Goal: Task Accomplishment & Management: Use online tool/utility

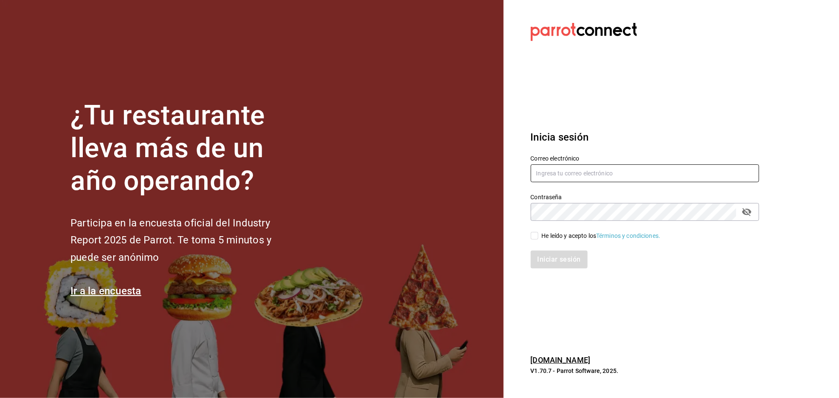
type input "[EMAIL_ADDRESS][DOMAIN_NAME]"
click at [534, 234] on input "He leído y acepto los Términos y condiciones." at bounding box center [535, 236] width 8 height 8
checkbox input "true"
click at [557, 255] on button "Iniciar sesión" at bounding box center [560, 259] width 58 height 18
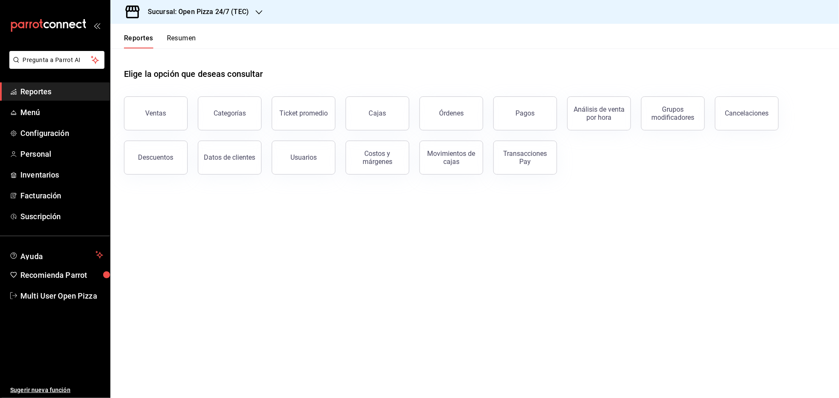
click at [226, 12] on h3 "Sucursal: Open Pizza 24/7 (TEC)" at bounding box center [195, 12] width 108 height 10
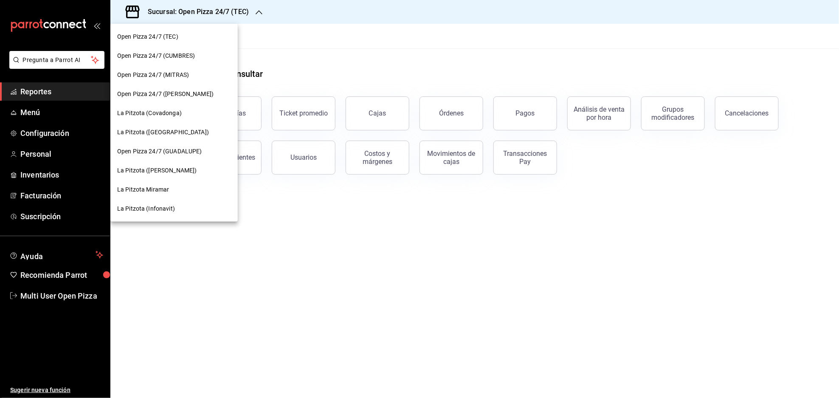
click at [164, 76] on span "Open Pizza 24/7 (MITRAS)" at bounding box center [153, 74] width 72 height 9
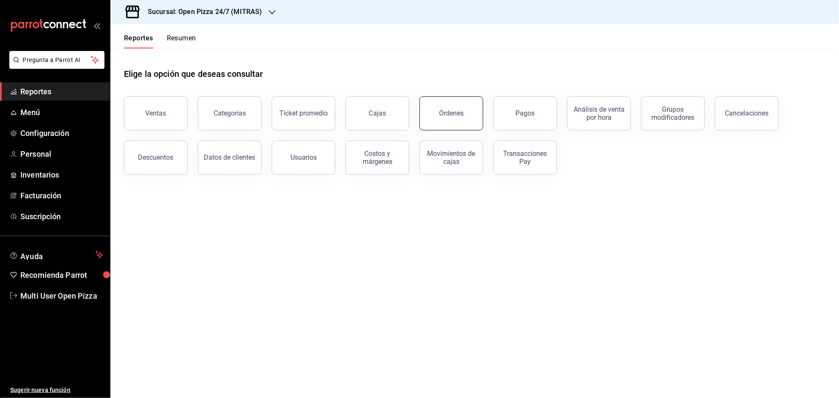
click at [457, 110] on div "Órdenes" at bounding box center [451, 113] width 25 height 8
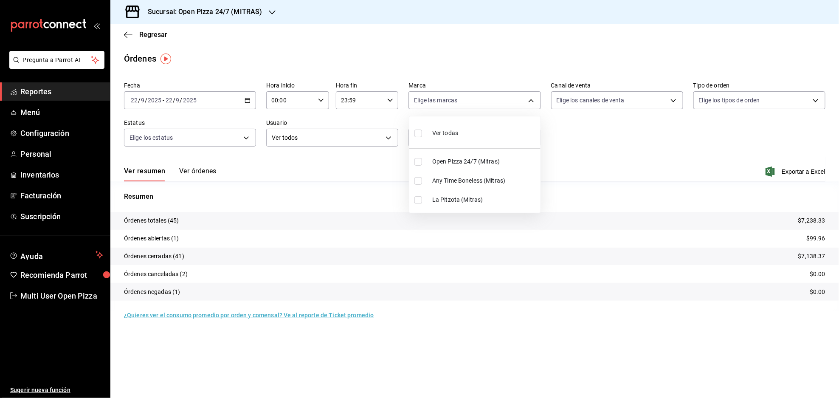
click at [414, 93] on body "Pregunta a Parrot AI Reportes Menú Configuración Personal Inventarios Facturaci…" at bounding box center [419, 199] width 839 height 398
drag, startPoint x: 414, startPoint y: 93, endPoint x: 557, endPoint y: 49, distance: 150.5
click at [557, 49] on div at bounding box center [419, 199] width 839 height 398
click at [411, 40] on div "Regresar" at bounding box center [474, 35] width 729 height 22
click at [371, 48] on main "Regresar Órdenes Fecha 2025-09-22 22 / 9 / 2025 - 2025-09-22 22 / 9 / 2025 Hora…" at bounding box center [474, 211] width 729 height 374
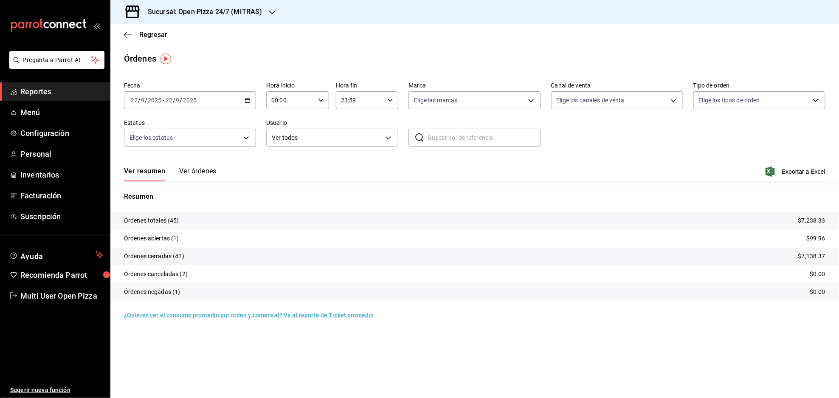
click at [392, 38] on div "Regresar" at bounding box center [474, 35] width 729 height 22
click at [418, 46] on main "Regresar Órdenes Fecha 2025-09-22 22 / 9 / 2025 - 2025-09-22 22 / 9 / 2025 Hora…" at bounding box center [474, 211] width 729 height 374
click at [250, 98] on \(Stroke\) "button" at bounding box center [247, 100] width 5 height 5
